Goal: Task Accomplishment & Management: Manage account settings

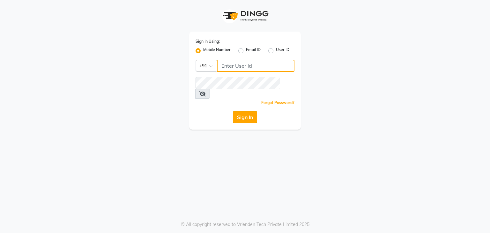
type input "813503095"
click at [239, 111] on button "Sign In" at bounding box center [245, 117] width 24 height 12
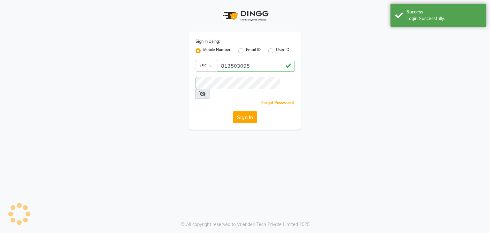
select select "service"
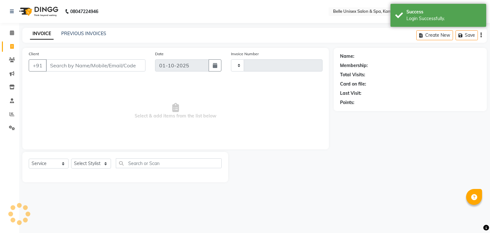
type input "1316"
select select "en"
select select "7291"
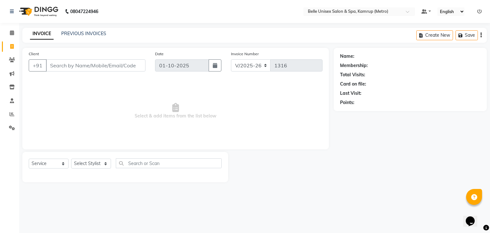
click at [0, 162] on div "Calendar Invoice Clients Marketing Inventory Staff Reports Settings Completed I…" at bounding box center [43, 120] width 86 height 205
drag, startPoint x: 0, startPoint y: 162, endPoint x: 222, endPoint y: 198, distance: 225.0
click at [223, 198] on div "08047224946 Select Location × Belle Unisex Salon & Spa, Kamrup (Metro) Default …" at bounding box center [245, 116] width 490 height 233
click at [108, 166] on select "Select Stylist ABBE Admin id [PERSON_NAME] ASEM COUNTER SALE [PERSON_NAME] [PER…" at bounding box center [91, 164] width 40 height 10
click at [184, 173] on div "Select Service Product Membership Package Voucher Prepaid Gift Card Select Styl…" at bounding box center [125, 165] width 193 height 15
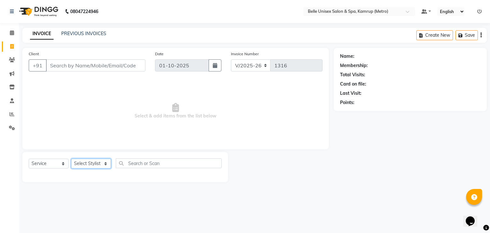
click at [105, 160] on select "Select Stylist ABBE Admin id [PERSON_NAME] ASEM COUNTER SALE [PERSON_NAME] [PER…" at bounding box center [91, 164] width 40 height 10
click at [12, 86] on icon at bounding box center [11, 87] width 5 height 5
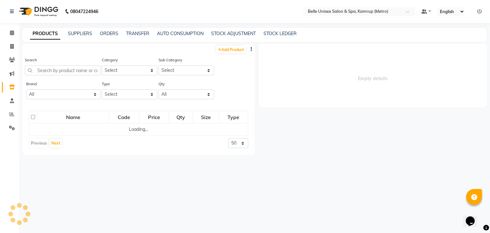
select select
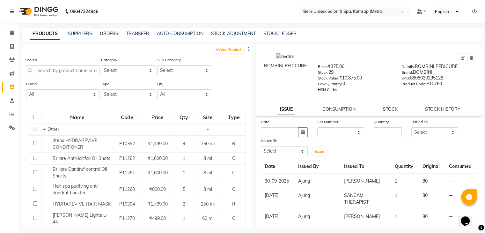
click at [115, 34] on link "ORDERS" at bounding box center [109, 34] width 19 height 6
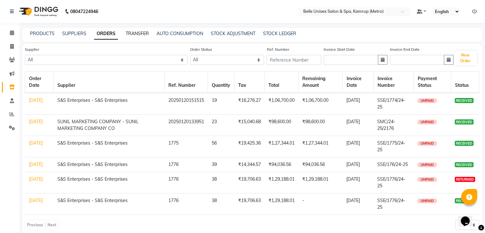
click at [140, 32] on link "TRANSFER" at bounding box center [137, 34] width 23 height 6
select select "sender"
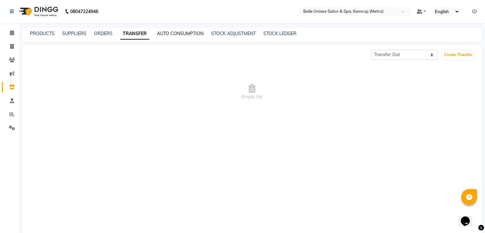
click at [173, 35] on link "AUTO CONSUMPTION" at bounding box center [180, 34] width 47 height 6
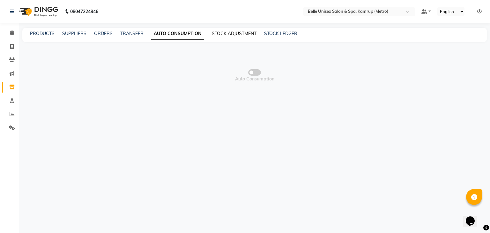
click at [238, 34] on link "STOCK ADJUSTMENT" at bounding box center [234, 34] width 45 height 6
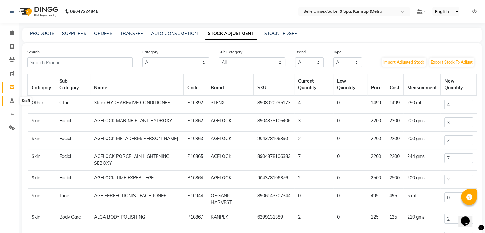
click at [12, 102] on icon at bounding box center [12, 100] width 4 height 5
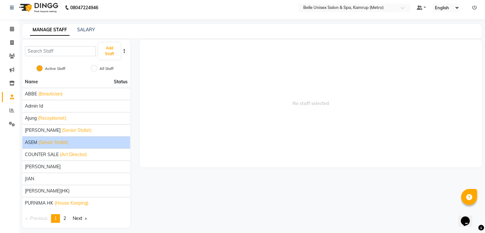
scroll to position [8, 0]
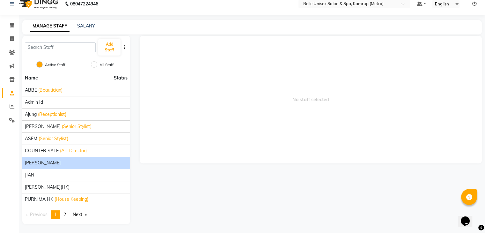
click at [74, 160] on div "[PERSON_NAME]" at bounding box center [76, 163] width 103 height 7
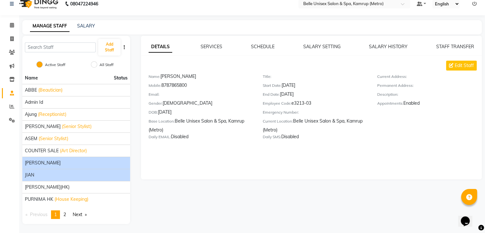
click at [81, 172] on div "JIAN" at bounding box center [76, 175] width 103 height 7
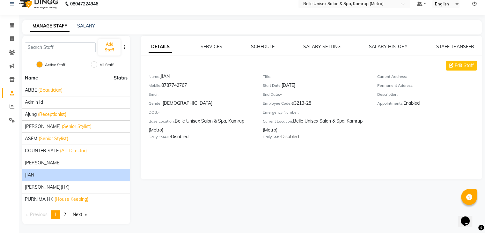
click at [484, 125] on div "DETAILS SERVICES SCHEDULE SALARY SETTING SALARY HISTORY STAFF TRANSFER Edit Sta…" at bounding box center [311, 130] width 352 height 188
click at [68, 215] on link "page 2" at bounding box center [64, 214] width 9 height 9
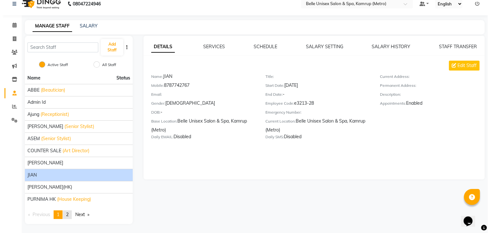
scroll to position [0, 0]
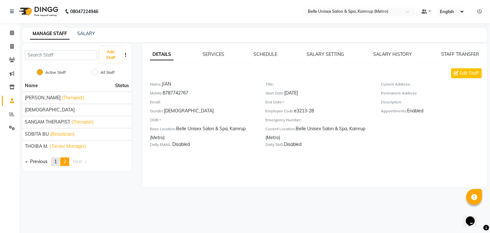
click at [57, 161] on span "1" at bounding box center [55, 162] width 3 height 6
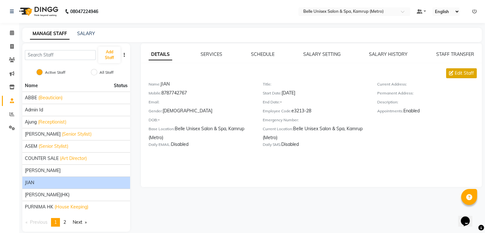
click at [464, 71] on span "Edit Staff" at bounding box center [464, 73] width 19 height 7
select select "[DEMOGRAPHIC_DATA]"
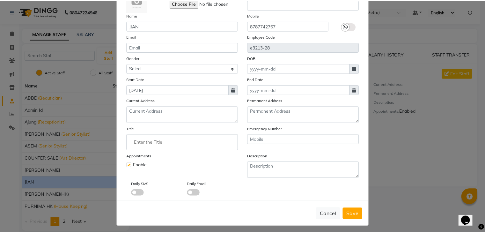
scroll to position [51, 0]
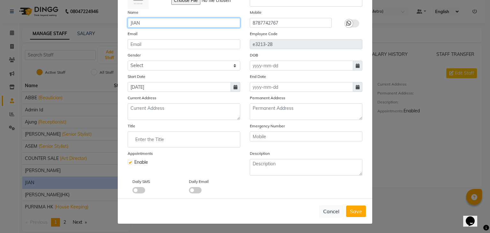
click at [154, 18] on input "JIAN" at bounding box center [184, 23] width 113 height 10
click at [142, 20] on input "JIAN (hairt artist )" at bounding box center [184, 23] width 113 height 10
type input "JIAN (Hairt artist )"
click at [351, 208] on span "Save" at bounding box center [356, 211] width 12 height 6
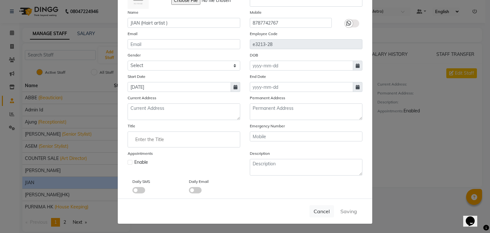
select select
checkbox input "false"
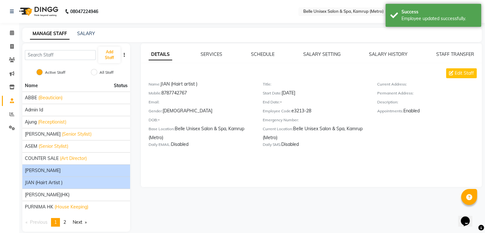
scroll to position [8, 0]
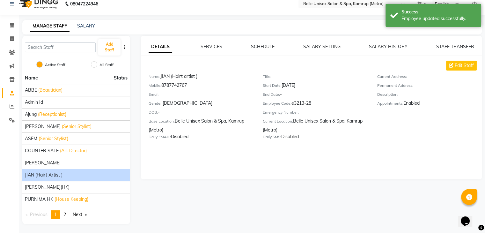
click at [228, 194] on div "DETAILS SERVICES SCHEDULE SALARY SETTING SALARY HISTORY STAFF TRANSFER Edit Sta…" at bounding box center [311, 130] width 352 height 188
click at [282, 203] on div "DETAILS SERVICES SCHEDULE SALARY SETTING SALARY HISTORY STAFF TRANSFER Edit Sta…" at bounding box center [311, 130] width 352 height 188
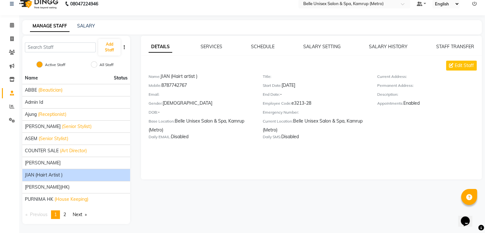
click at [170, 211] on div "DETAILS SERVICES SCHEDULE SALARY SETTING SALARY HISTORY STAFF TRANSFER Edit Sta…" at bounding box center [311, 130] width 352 height 188
click at [50, 132] on li "ASEM (Senior Stylist)" at bounding box center [76, 138] width 108 height 12
click at [195, 195] on div "DETAILS SERVICES SCHEDULE SALARY SETTING SALARY HISTORY STAFF TRANSFER Edit Sta…" at bounding box center [311, 130] width 352 height 188
click at [15, 36] on span at bounding box center [11, 38] width 11 height 7
select select "service"
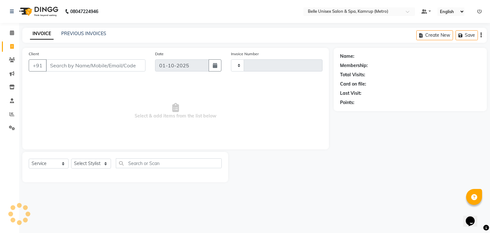
type input "1316"
select select "7291"
